Goal: Task Accomplishment & Management: Manage account settings

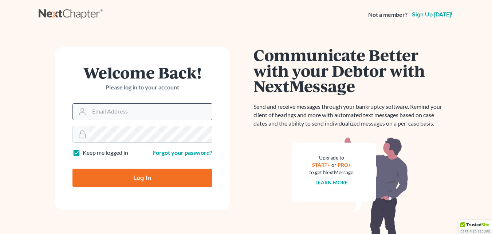
click at [104, 112] on input "Email Address" at bounding box center [150, 111] width 123 height 16
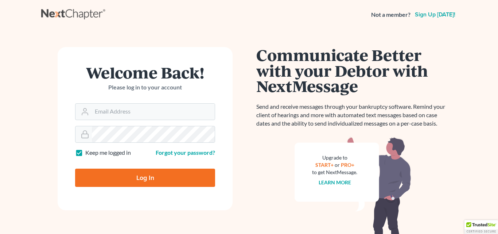
click at [112, 20] on div "Not a member? Sign up [DATE]!" at bounding box center [248, 14] width 415 height 13
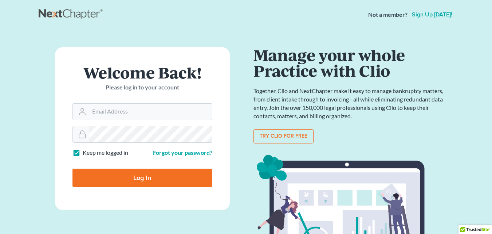
click at [134, 161] on form "Welcome Back! Please log in to your account Email Address Password Keep me logg…" at bounding box center [142, 128] width 175 height 163
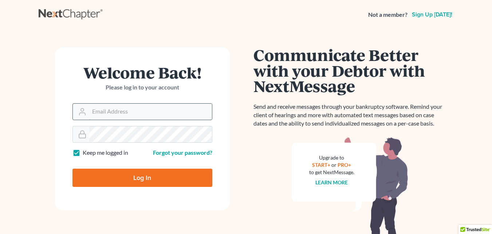
click at [120, 112] on input "Email Address" at bounding box center [150, 111] width 123 height 16
type input "dmacleith.rmslaw@earthlink.net"
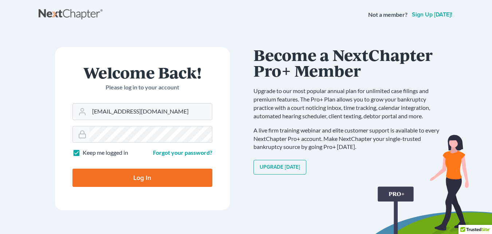
click at [133, 180] on input "Log In" at bounding box center [142, 177] width 140 height 18
type input "Thinking..."
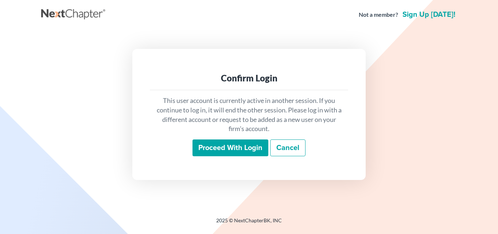
click at [223, 145] on input "Proceed with login" at bounding box center [230, 147] width 76 height 17
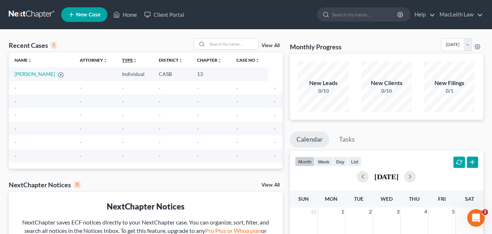
click at [122, 60] on link "Type unfold_more expand_more expand_less" at bounding box center [129, 59] width 15 height 5
click at [134, 61] on icon "expand_less" at bounding box center [136, 60] width 4 height 4
click at [134, 61] on icon "expand_more" at bounding box center [136, 60] width 4 height 4
click at [134, 60] on icon "expand_less" at bounding box center [136, 60] width 4 height 4
click at [122, 60] on link "Type unfold_more expand_more expand_less" at bounding box center [130, 59] width 16 height 5
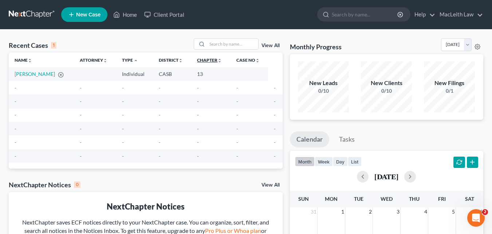
click at [217, 59] on icon "unfold_more" at bounding box center [219, 60] width 4 height 4
click at [218, 60] on icon "expand_less" at bounding box center [220, 60] width 4 height 4
click at [197, 60] on link "Chapter unfold_more expand_more expand_less" at bounding box center [210, 59] width 26 height 5
click at [99, 12] on span "New Case" at bounding box center [88, 14] width 24 height 5
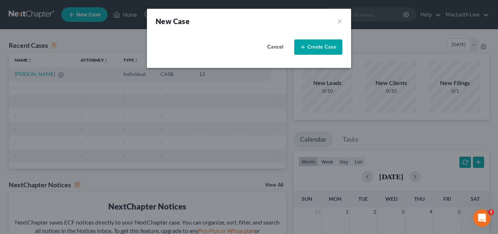
select select "10"
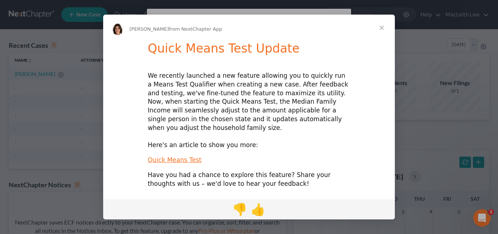
click at [380, 28] on span "Close" at bounding box center [381, 28] width 26 height 26
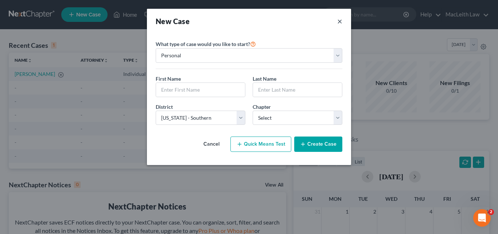
click at [337, 19] on button "×" at bounding box center [339, 21] width 5 height 10
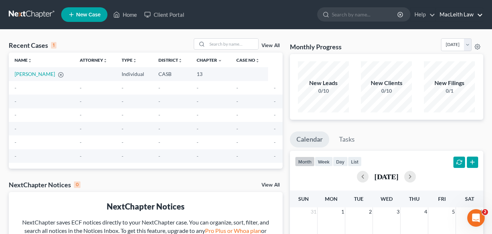
click at [469, 16] on link "MacLeith Law" at bounding box center [459, 14] width 47 height 13
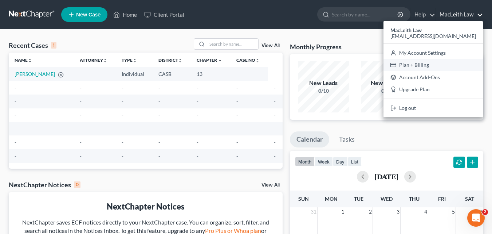
click at [422, 63] on link "Plan + Billing" at bounding box center [433, 65] width 99 height 12
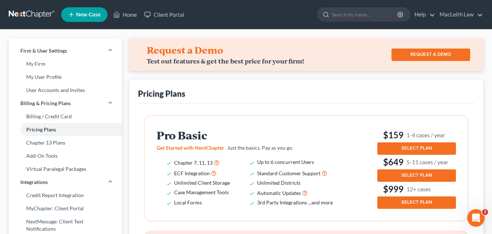
click at [419, 54] on link "REQUEST A DEMO" at bounding box center [431, 54] width 79 height 12
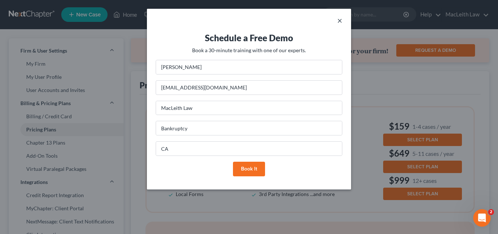
click at [338, 23] on button "×" at bounding box center [339, 20] width 5 height 9
